Goal: Transaction & Acquisition: Purchase product/service

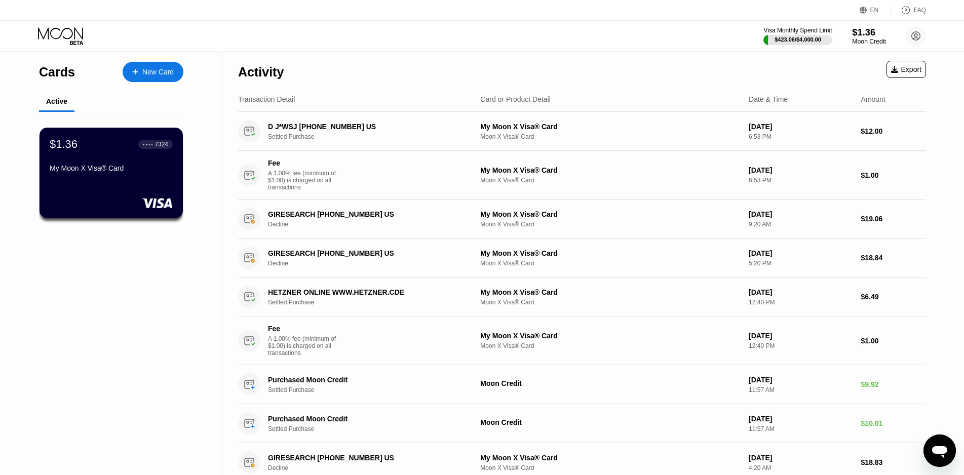
click at [862, 37] on div "$1.36" at bounding box center [869, 32] width 34 height 11
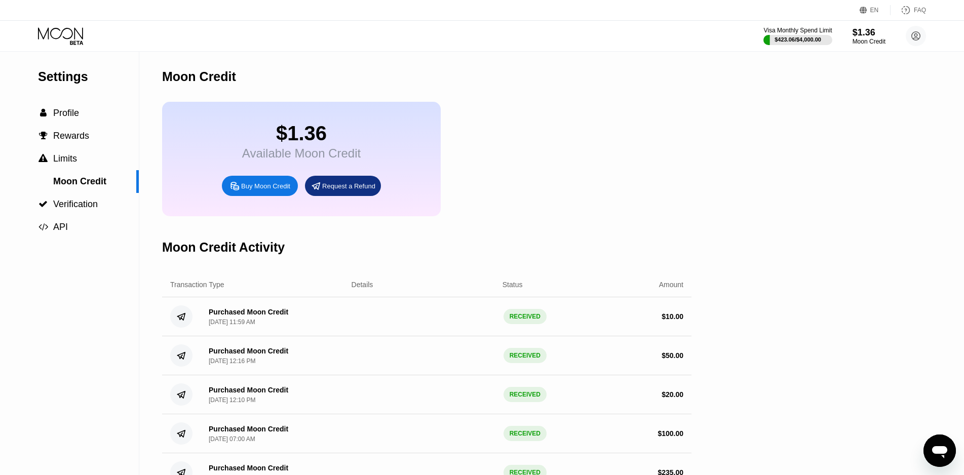
click at [256, 186] on div "Buy Moon Credit" at bounding box center [265, 186] width 49 height 9
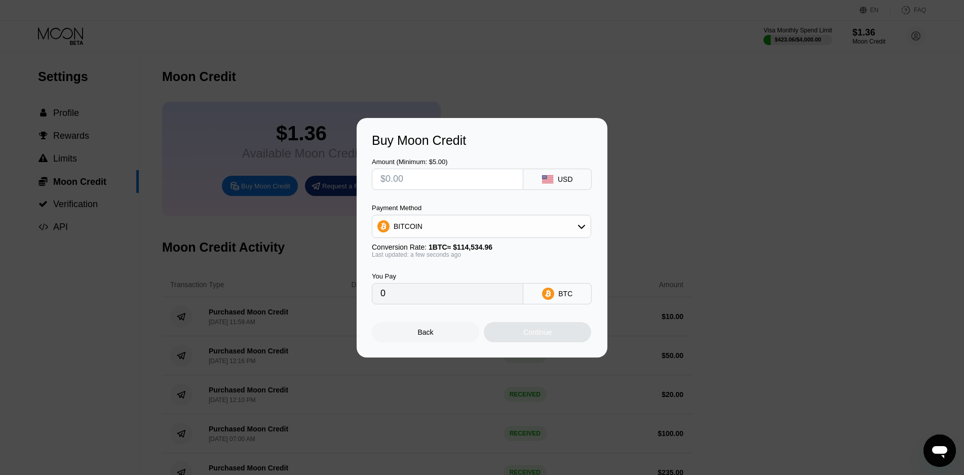
click at [465, 178] on input "text" at bounding box center [447, 179] width 134 height 20
type input "$3"
type input "0.00002620"
type input "$30"
type input "0.00026193"
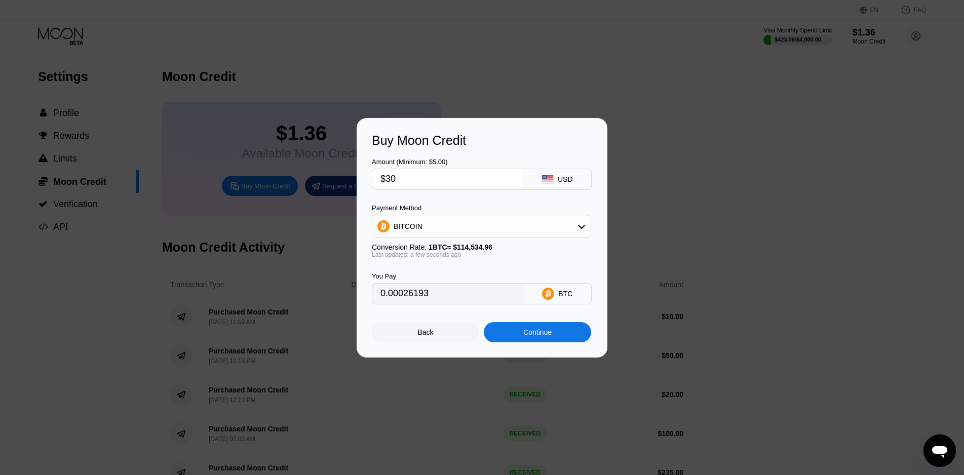
type input "$30"
click at [568, 331] on div "Continue" at bounding box center [537, 332] width 107 height 20
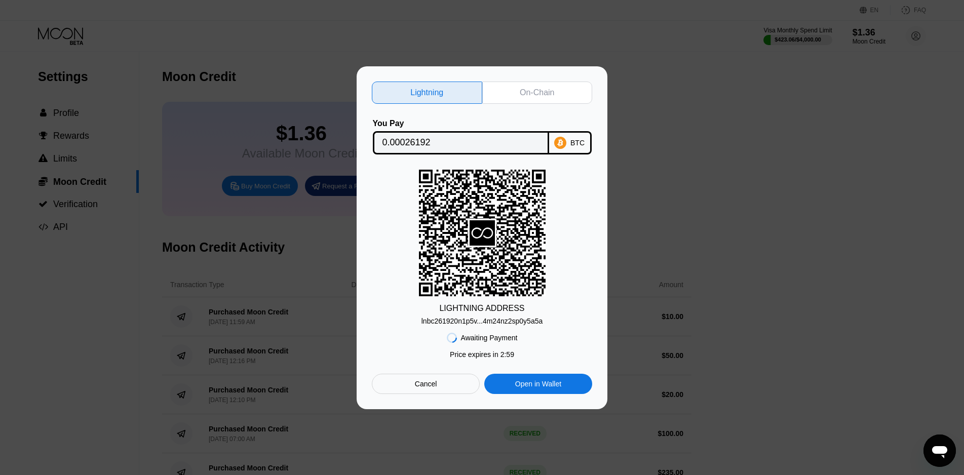
click at [551, 95] on div "On-Chain" at bounding box center [537, 93] width 34 height 10
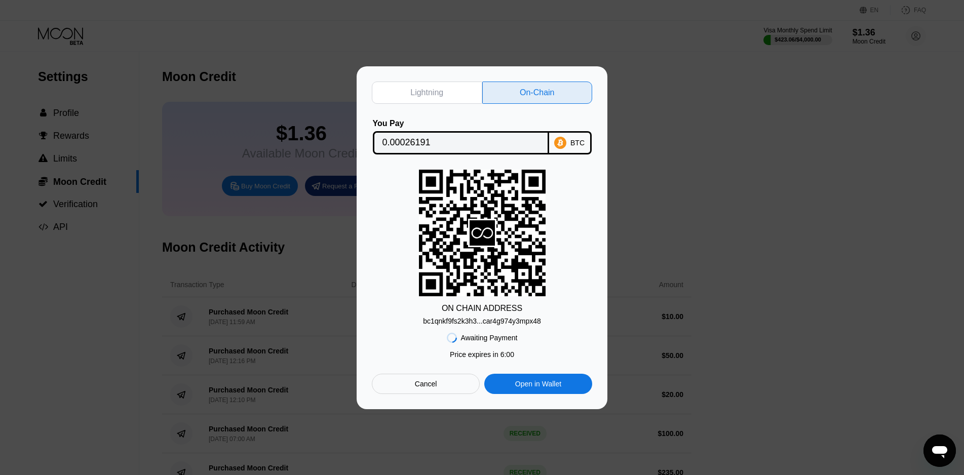
click at [421, 140] on input "0.00026191" at bounding box center [460, 143] width 157 height 20
click at [497, 323] on div "bc1qnkf9fs2k3h3...car4g974y3mpx48" at bounding box center [482, 321] width 118 height 8
click at [628, 96] on div "Lightning On-Chain You Pay 0.00026191 BTC ON CHAIN ADDRESS bc1qnkf9fs2k3h3...ca…" at bounding box center [482, 237] width 964 height 343
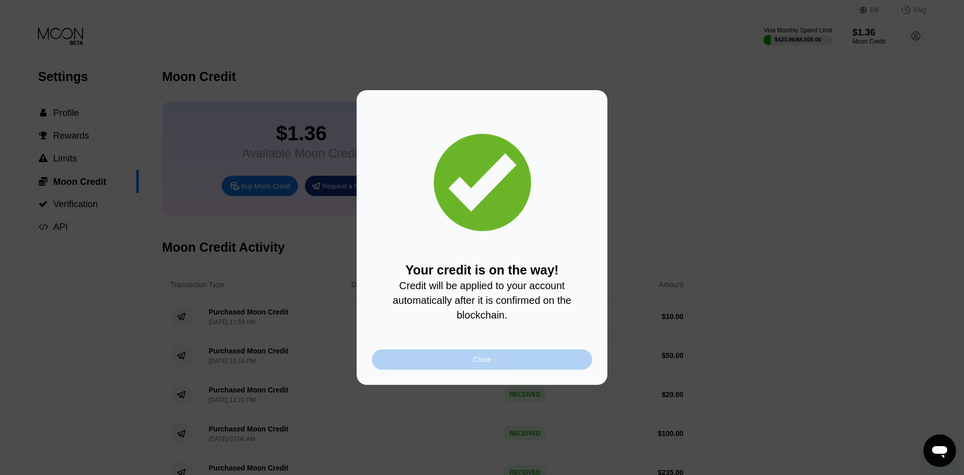
click at [499, 364] on div "Close" at bounding box center [482, 360] width 220 height 20
